Goal: Information Seeking & Learning: Find specific fact

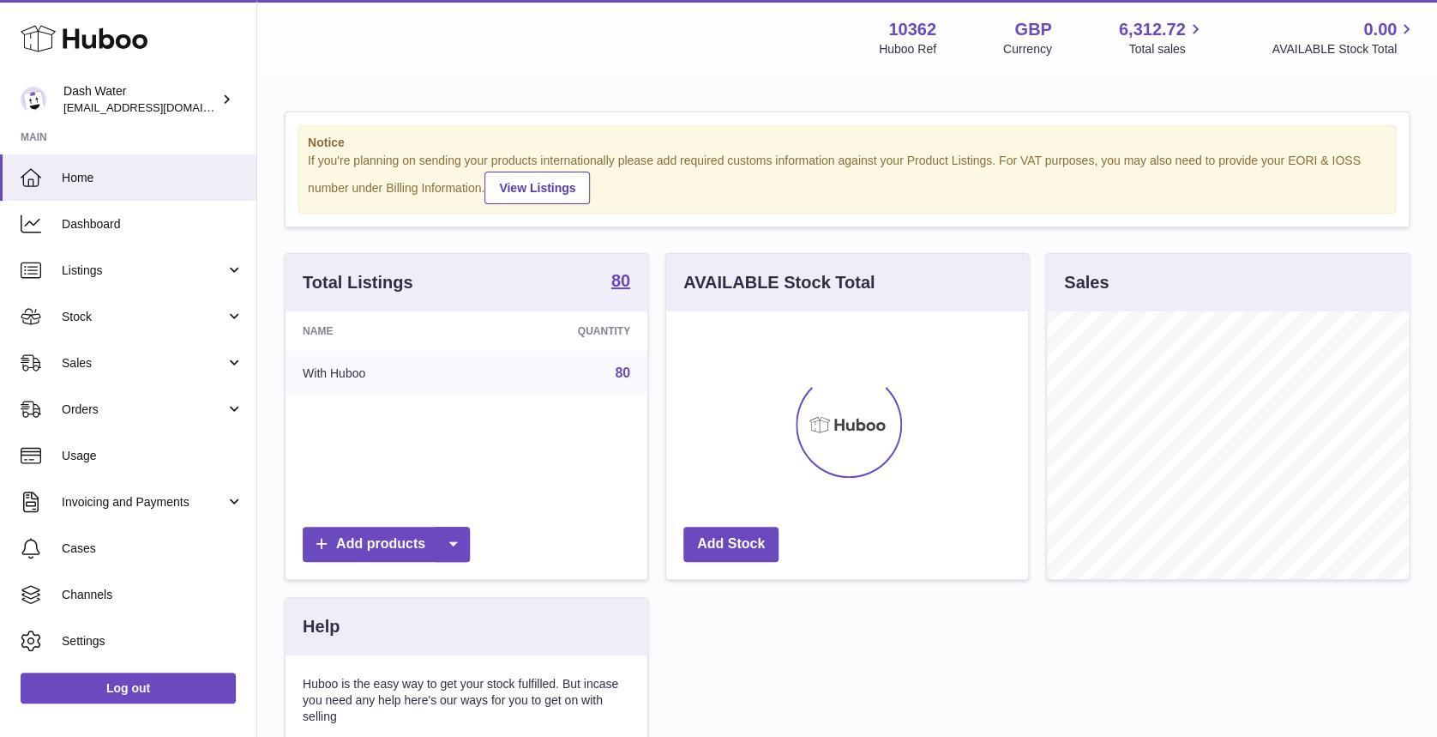
scroll to position [268, 362]
click at [142, 306] on link "Stock" at bounding box center [128, 316] width 256 height 46
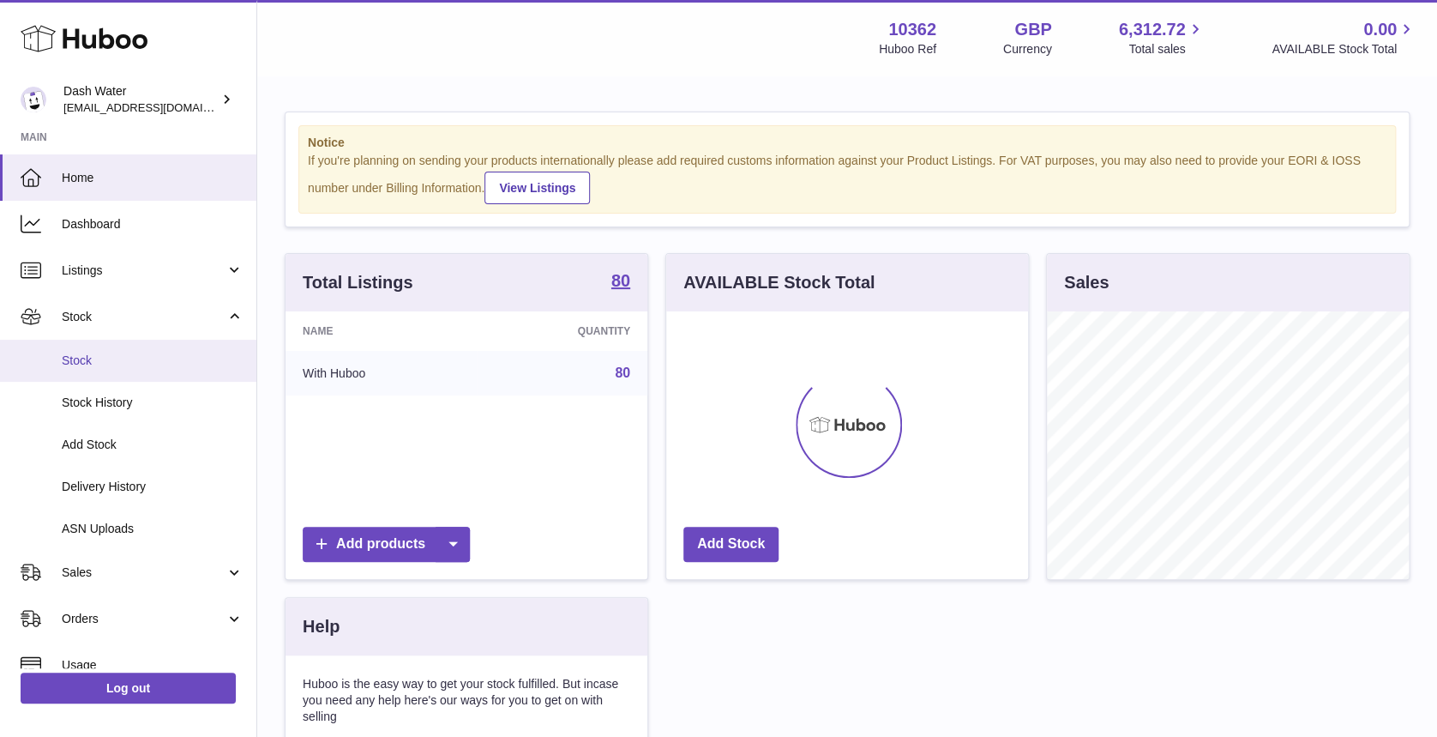
click at [164, 352] on span "Stock" at bounding box center [153, 360] width 182 height 16
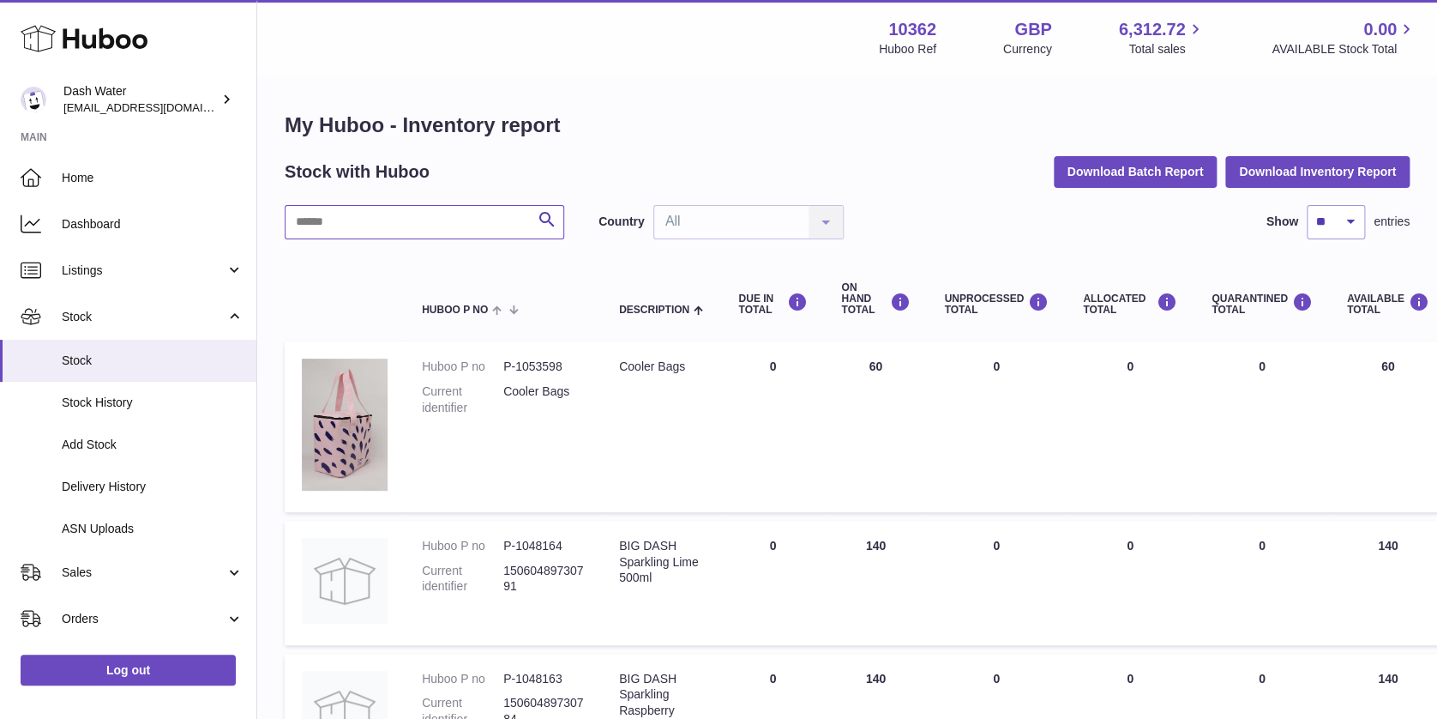
click at [438, 224] on input "text" at bounding box center [425, 222] width 280 height 34
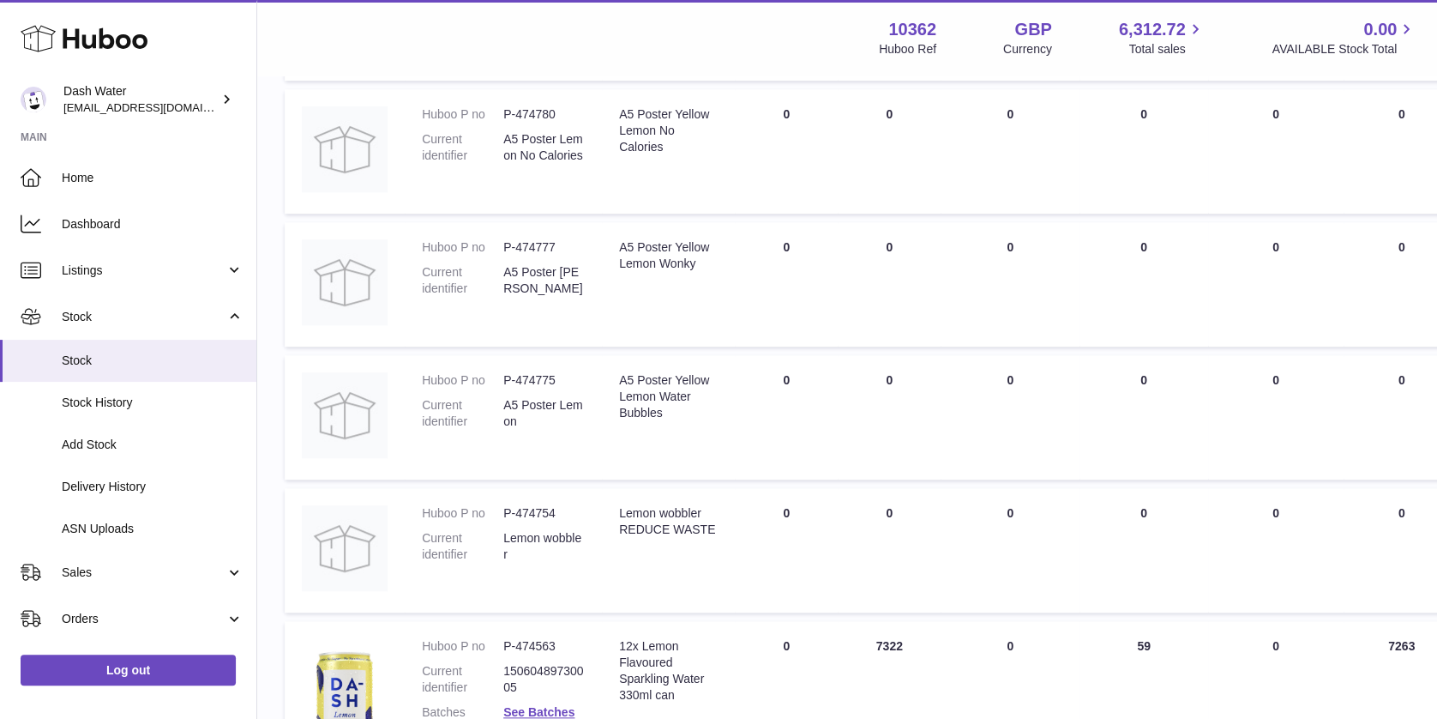
scroll to position [638, 0]
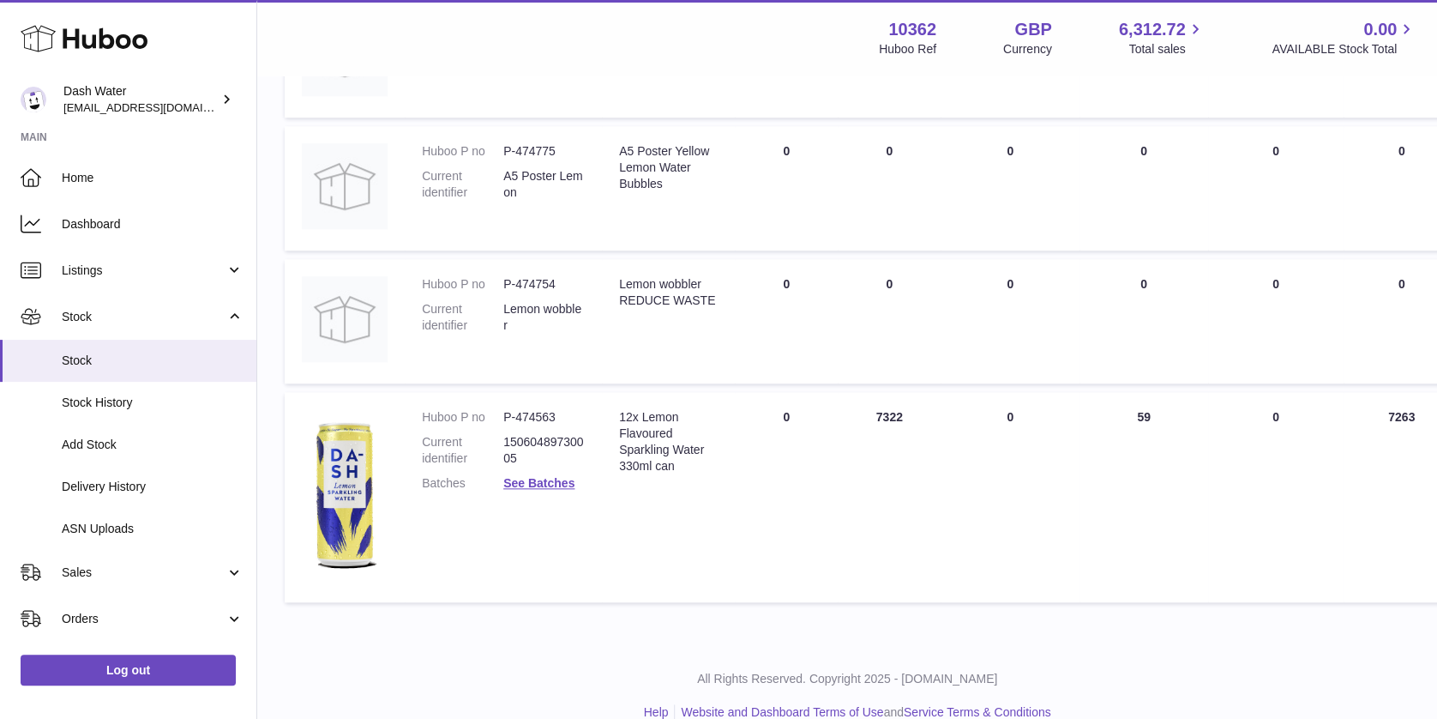
click at [534, 409] on dd "P-474563" at bounding box center [543, 417] width 81 height 16
copy dl "P-474563"
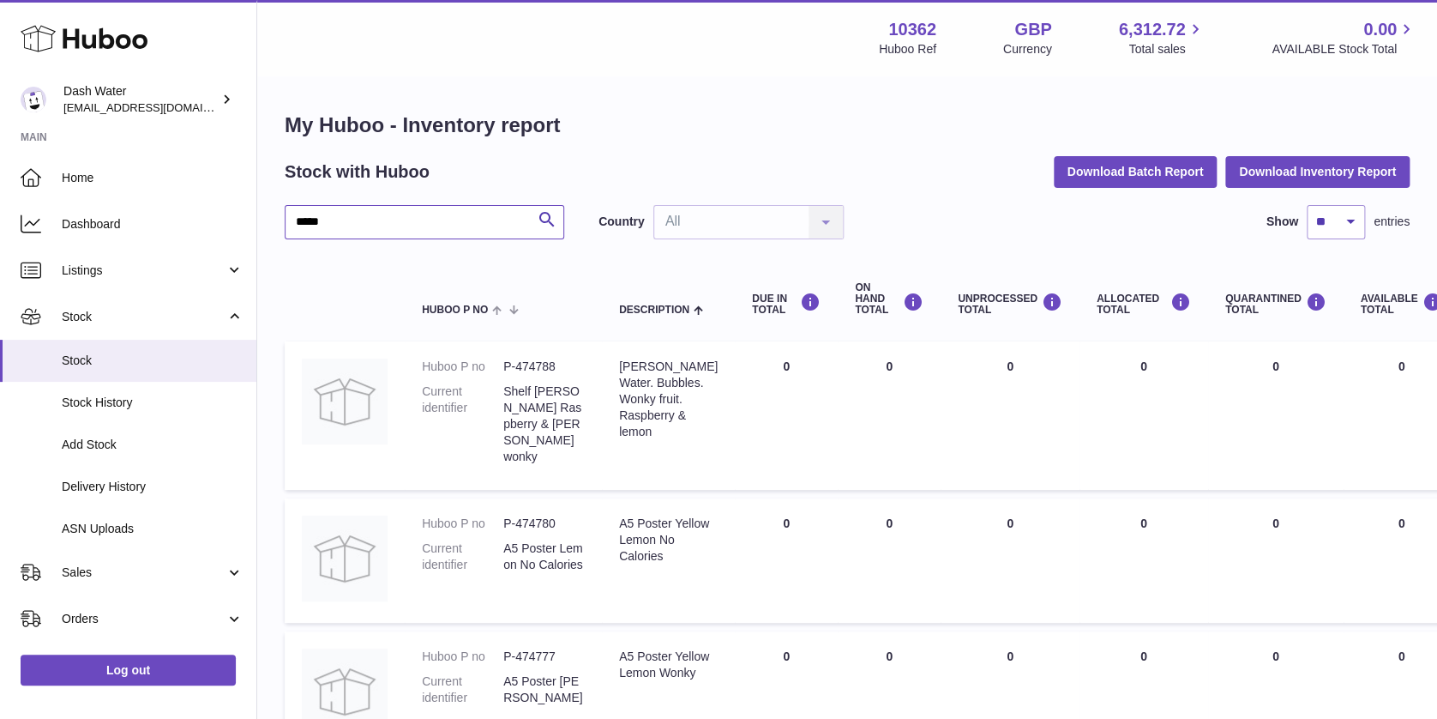
drag, startPoint x: 403, startPoint y: 217, endPoint x: -14, endPoint y: 177, distance: 418.6
click at [0, 177] on html ".st0{fill:#141414;}" at bounding box center [718, 359] width 1437 height 719
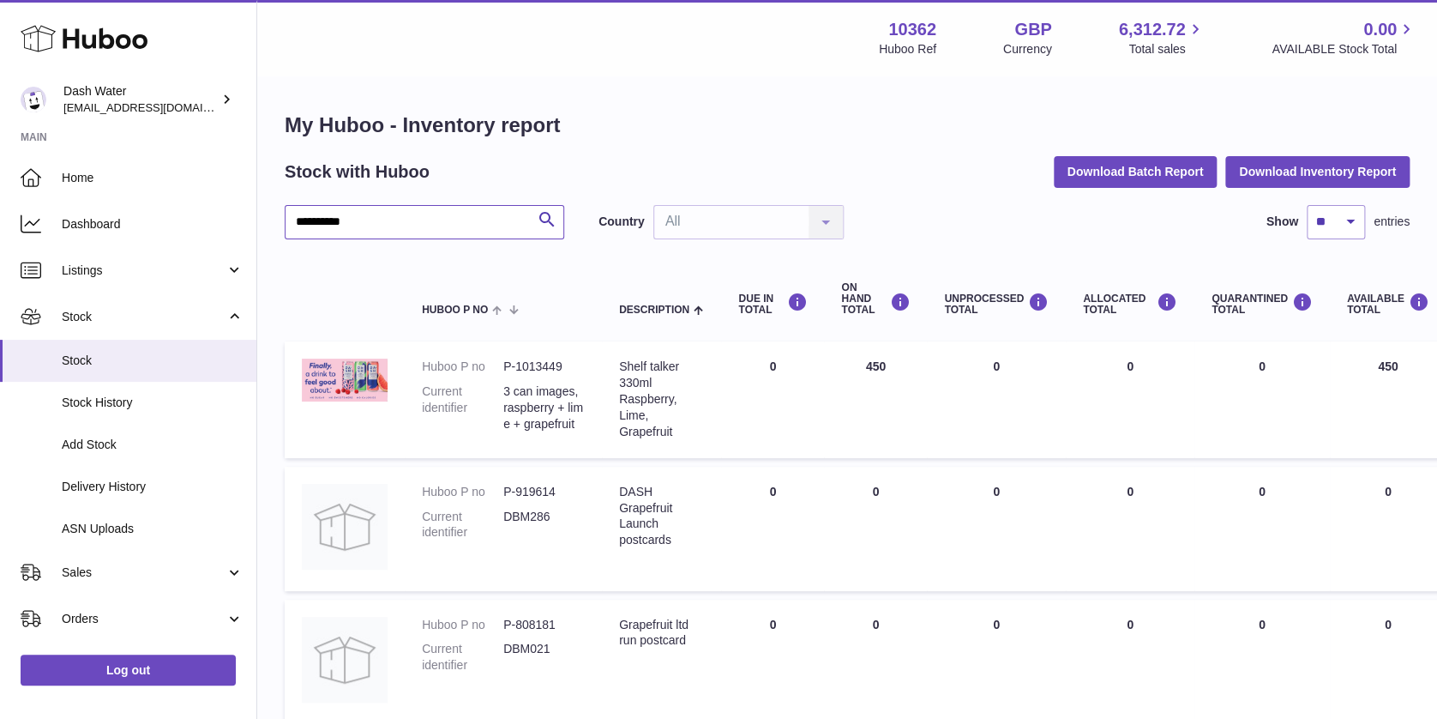
scroll to position [328, 0]
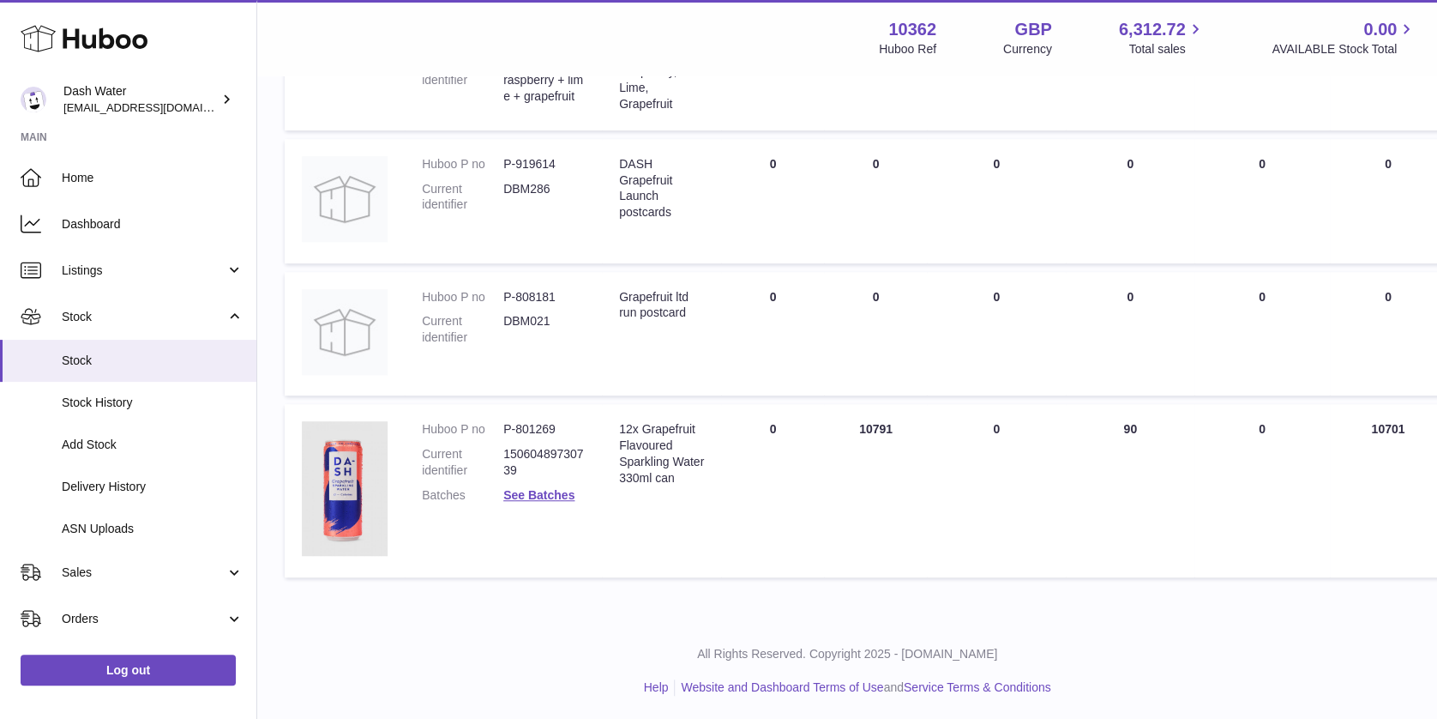
click at [535, 422] on dd "P-801269" at bounding box center [543, 429] width 81 height 16
copy dl "P-801269"
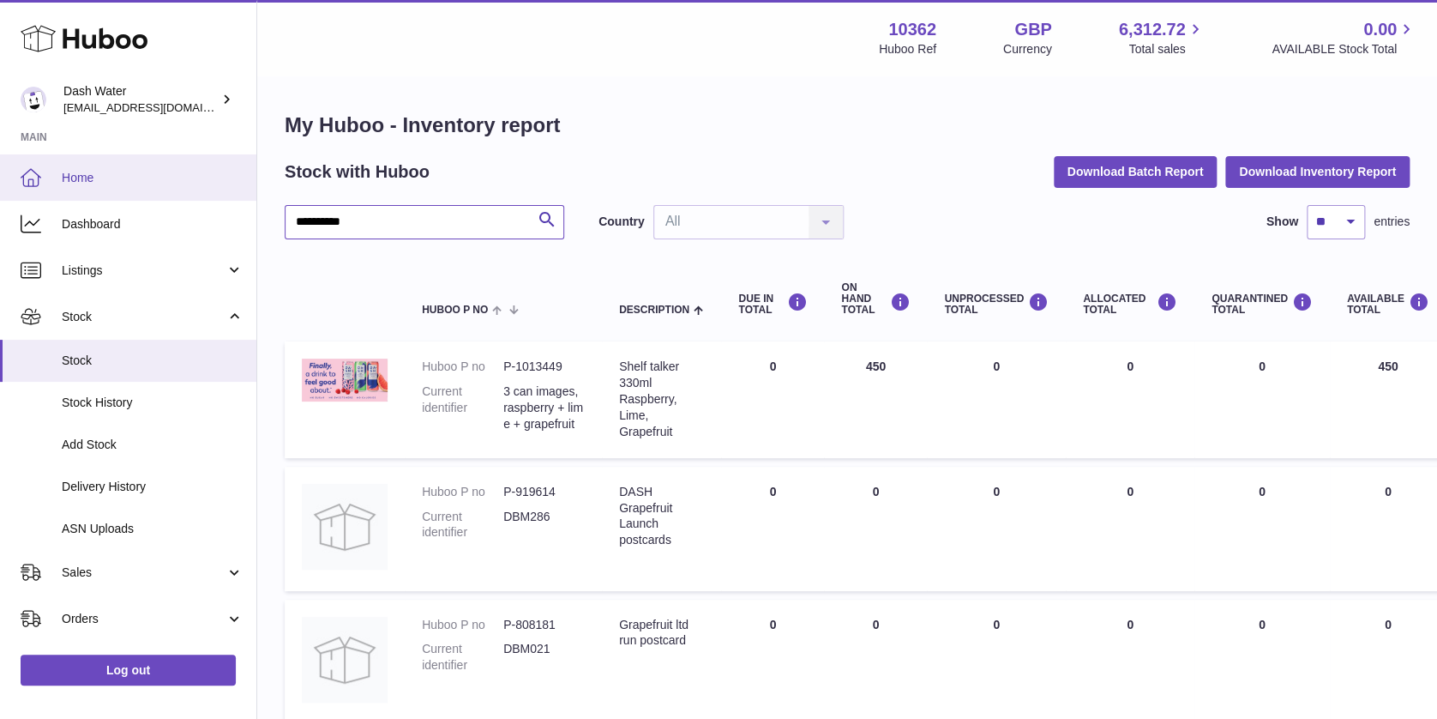
drag, startPoint x: 182, startPoint y: 234, endPoint x: 180, endPoint y: 186, distance: 48.0
click at [180, 186] on div "**********" at bounding box center [718, 524] width 1437 height 1049
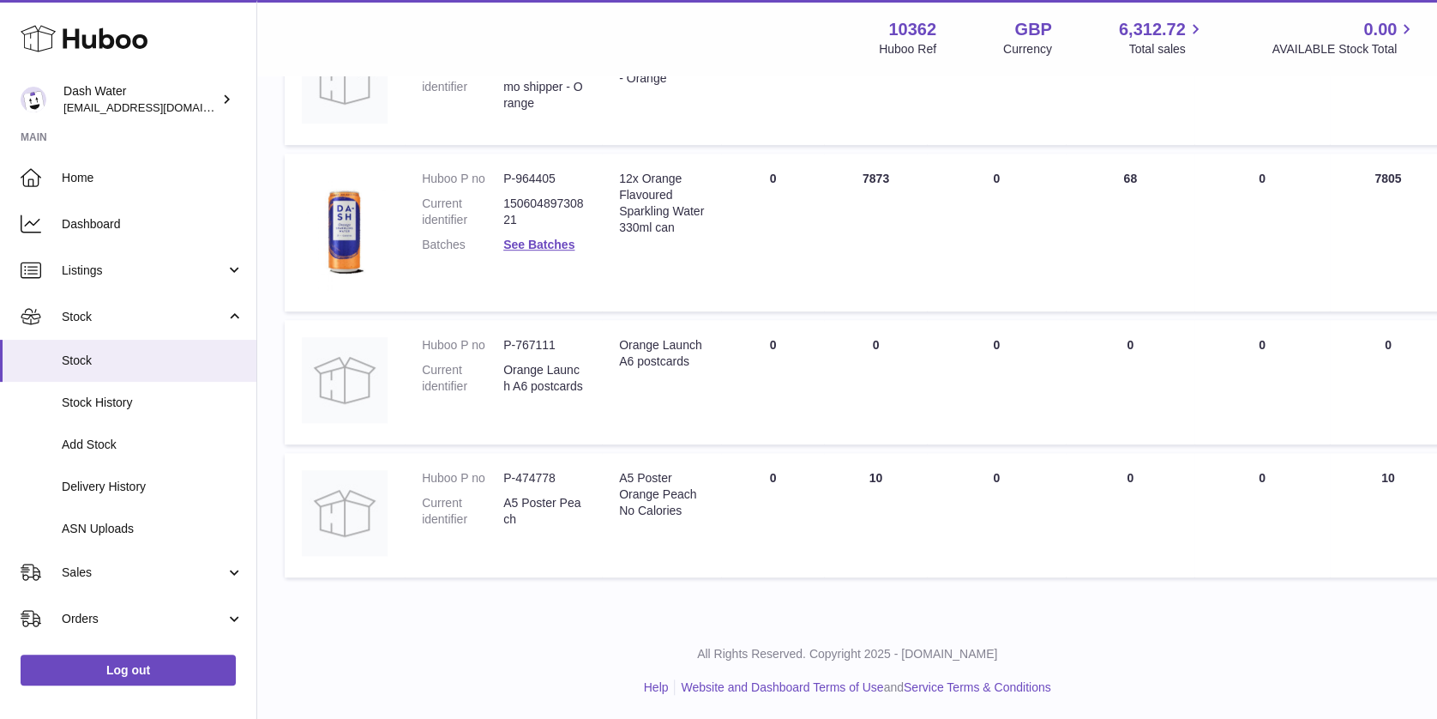
scroll to position [250, 0]
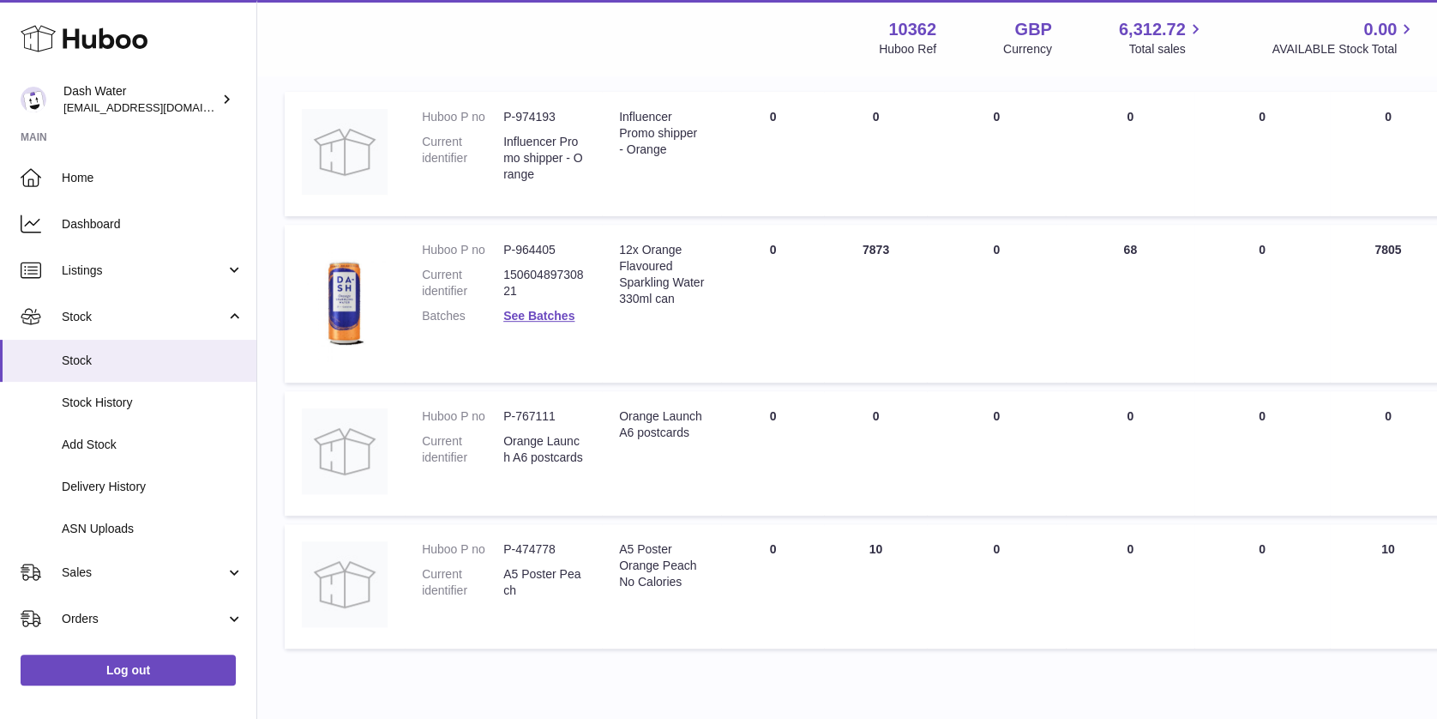
type input "******"
click at [520, 246] on dd "P-964405" at bounding box center [543, 250] width 81 height 16
copy dl "P-964405"
